Goal: Task Accomplishment & Management: Manage account settings

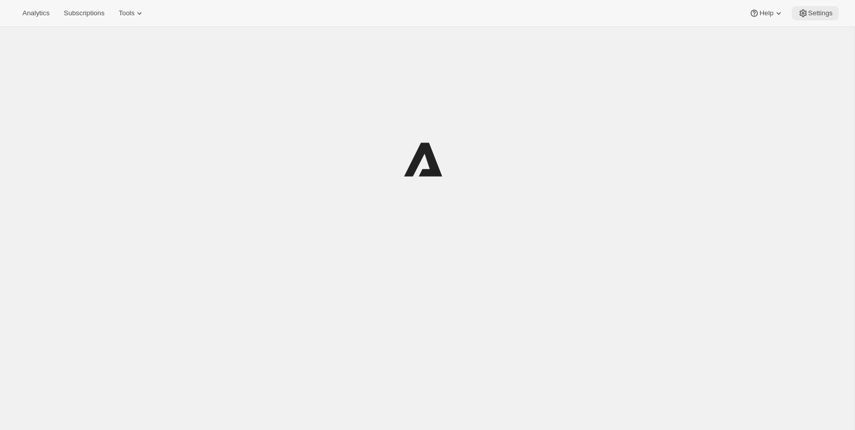
click at [813, 8] on button "Settings" at bounding box center [815, 13] width 47 height 14
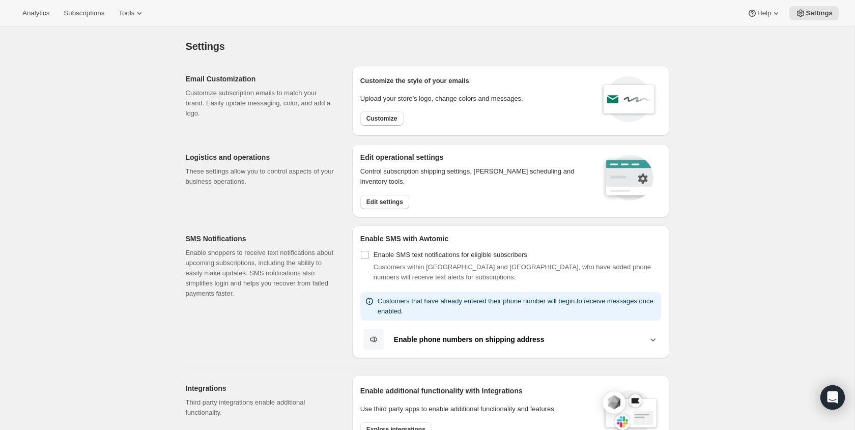
drag, startPoint x: 792, startPoint y: 155, endPoint x: 638, endPoint y: 145, distance: 155.1
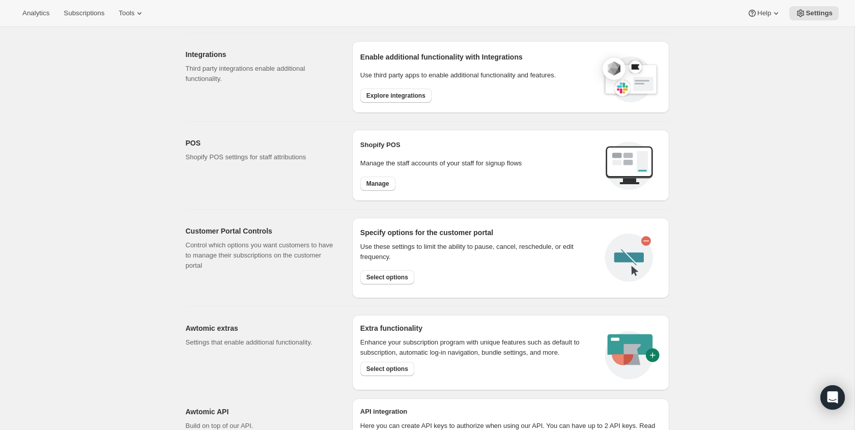
scroll to position [374, 0]
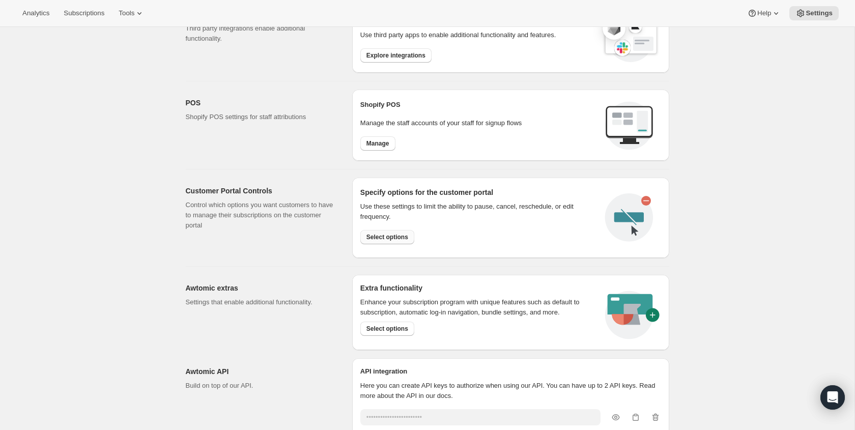
click at [388, 238] on span "Select options" at bounding box center [387, 237] width 42 height 8
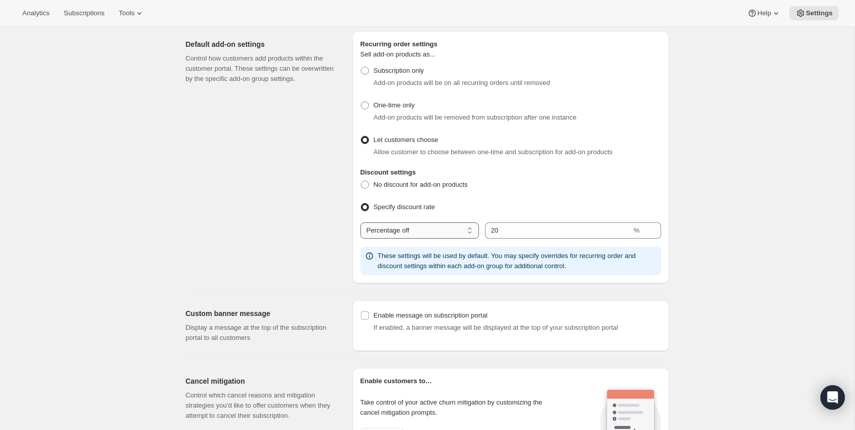
scroll to position [447, 0]
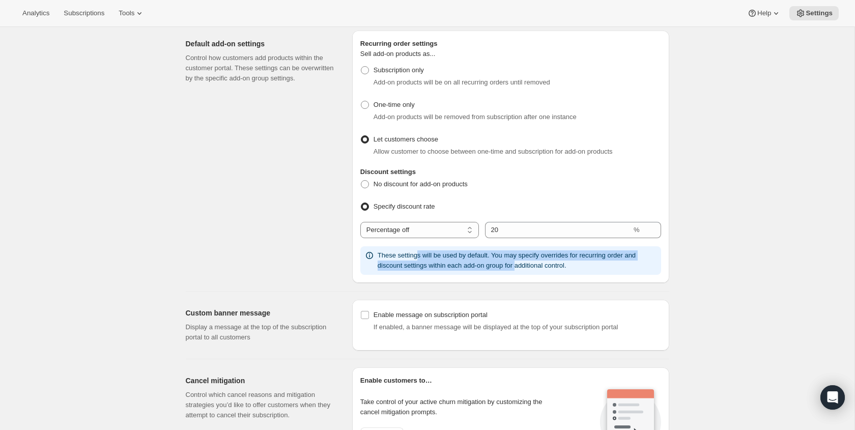
drag, startPoint x: 491, startPoint y: 263, endPoint x: 527, endPoint y: 270, distance: 36.7
click at [527, 270] on p "These settings will be used by default. You may specify overrides for recurring…" at bounding box center [517, 260] width 279 height 20
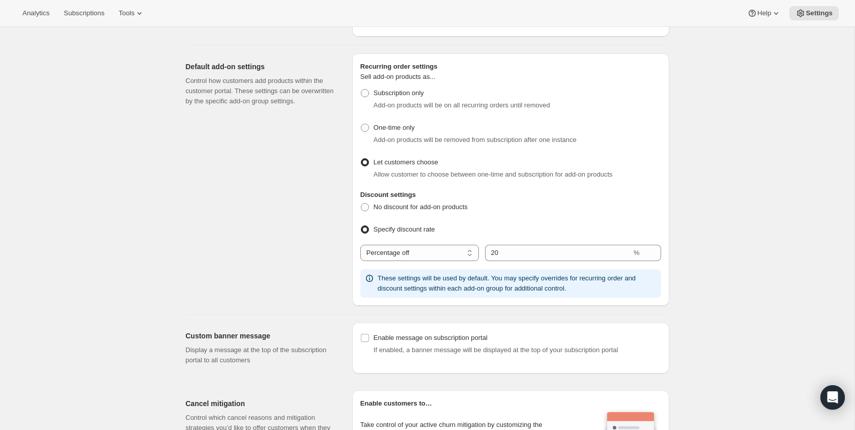
scroll to position [422, 0]
click at [423, 211] on span "No discount for add-on products" at bounding box center [421, 209] width 94 height 8
click at [361, 206] on input "No discount for add-on products" at bounding box center [361, 205] width 1 height 1
radio input "true"
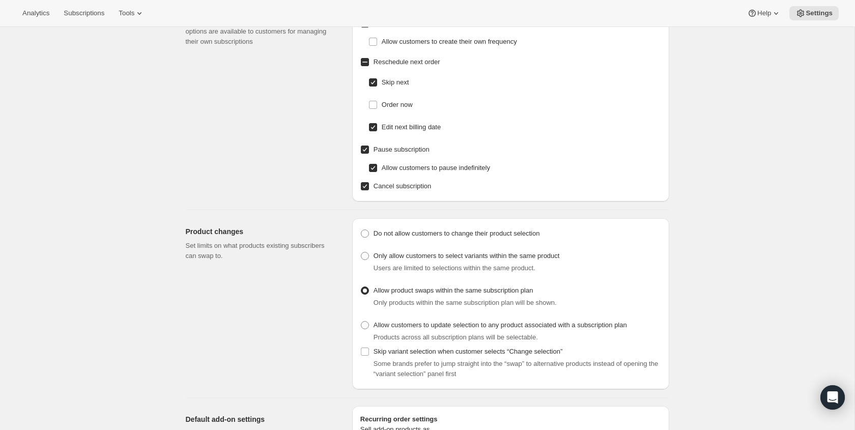
scroll to position [0, 0]
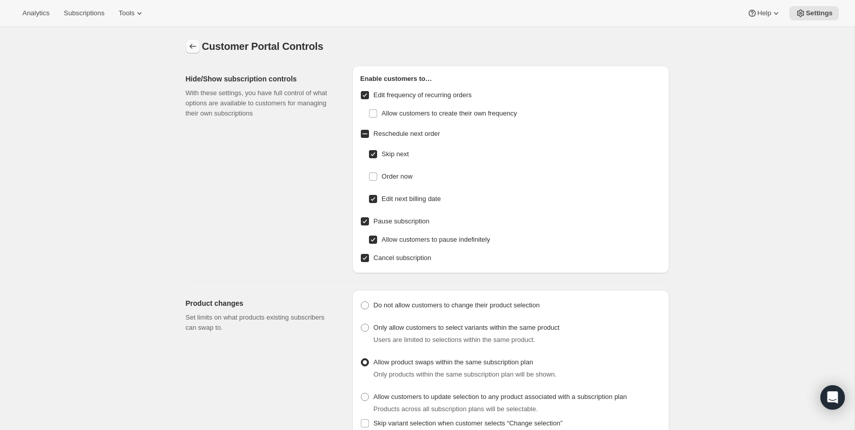
click at [188, 48] on icon "Settings" at bounding box center [193, 46] width 10 height 10
